Goal: Find contact information: Find contact information

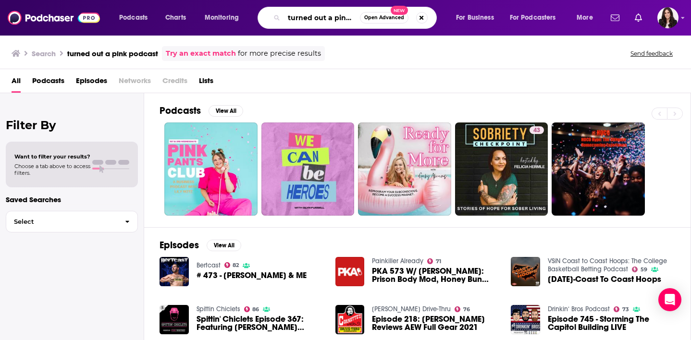
click at [314, 16] on input "turned out a pink podcast" at bounding box center [322, 17] width 76 height 15
type input "turned out a punk"
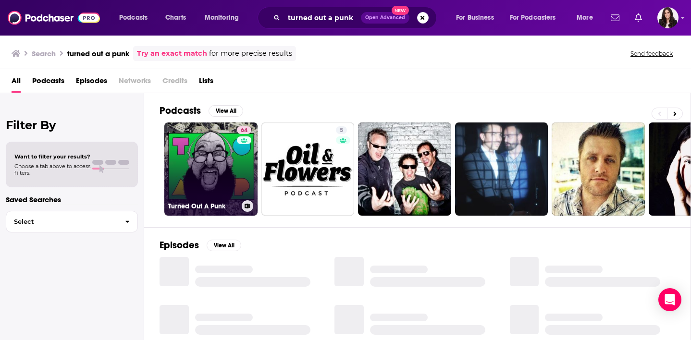
click at [237, 194] on div "64" at bounding box center [245, 163] width 17 height 74
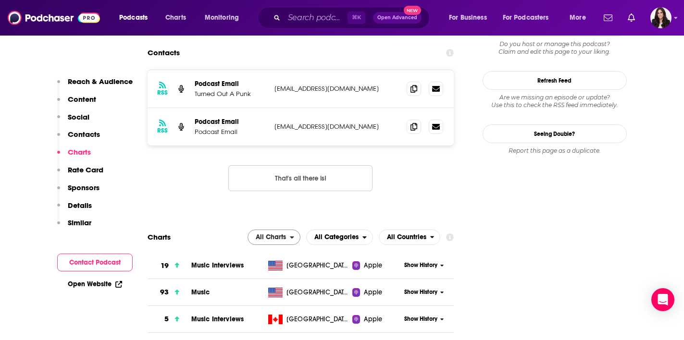
scroll to position [881, 0]
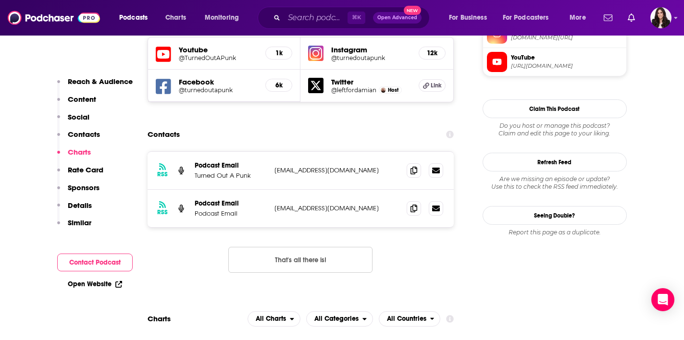
drag, startPoint x: 379, startPoint y: 147, endPoint x: 271, endPoint y: 147, distance: 107.6
click at [271, 190] on div "RSS Podcast Email Podcast Email [EMAIL_ADDRESS][DOMAIN_NAME] [EMAIL_ADDRESS][DO…" at bounding box center [300, 208] width 306 height 37
copy p "[EMAIL_ADDRESS][DOMAIN_NAME]"
